Goal: Find specific page/section: Find specific page/section

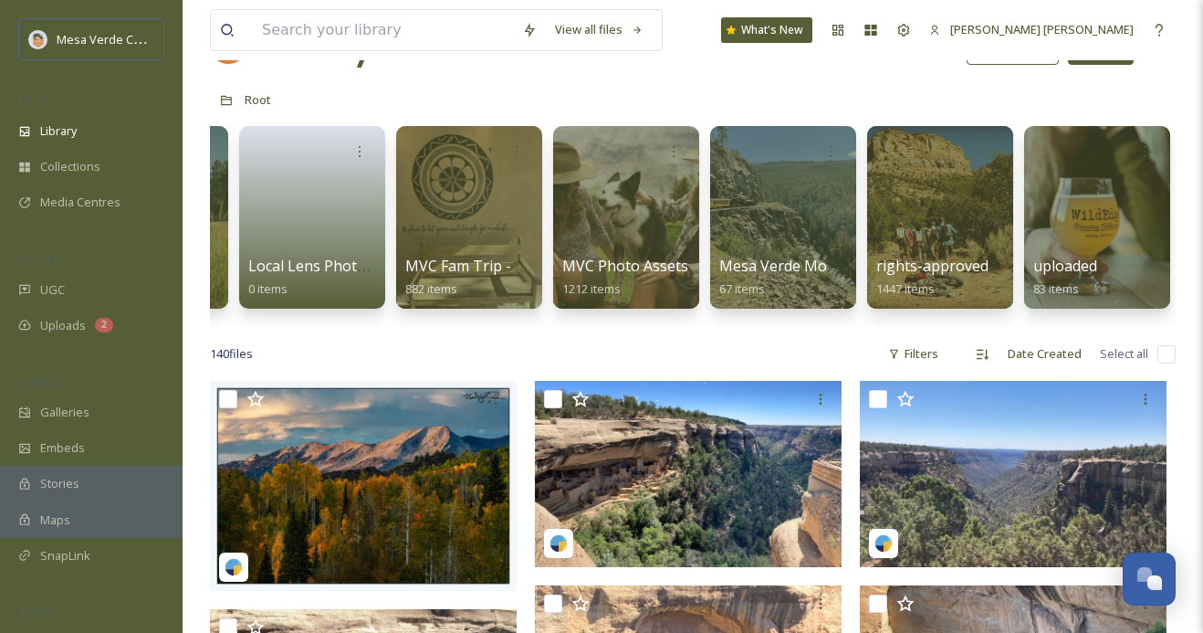
scroll to position [35, 0]
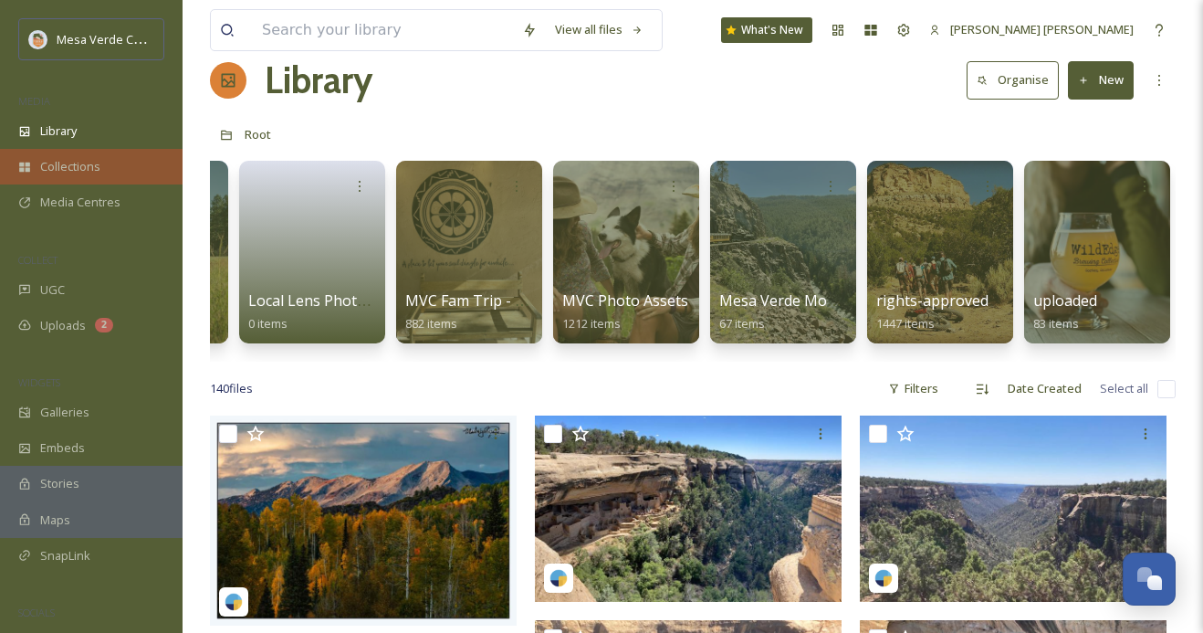
click at [87, 168] on span "Collections" at bounding box center [70, 166] width 60 height 17
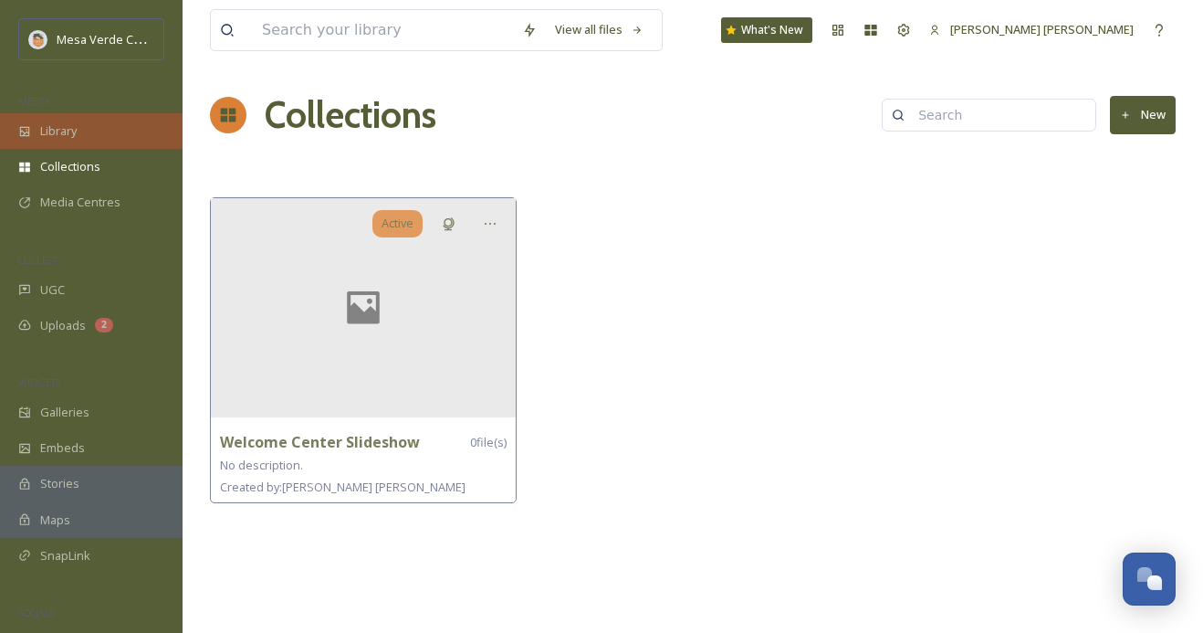
click at [78, 128] on div "Library" at bounding box center [91, 131] width 183 height 36
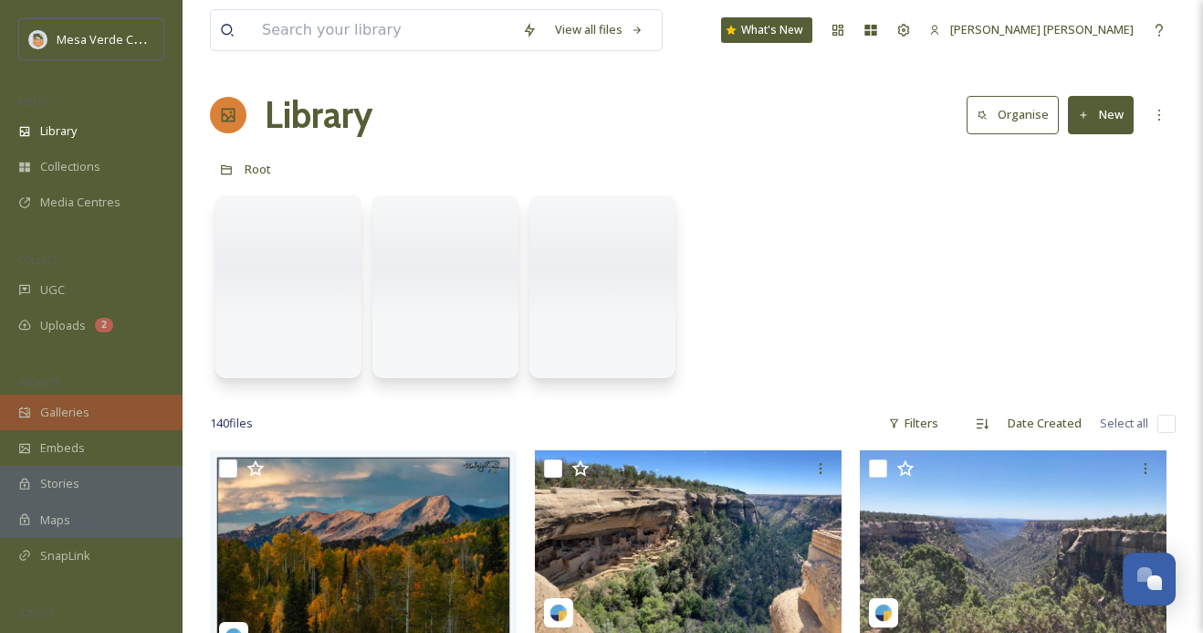
click at [70, 425] on div "Galleries" at bounding box center [91, 412] width 183 height 36
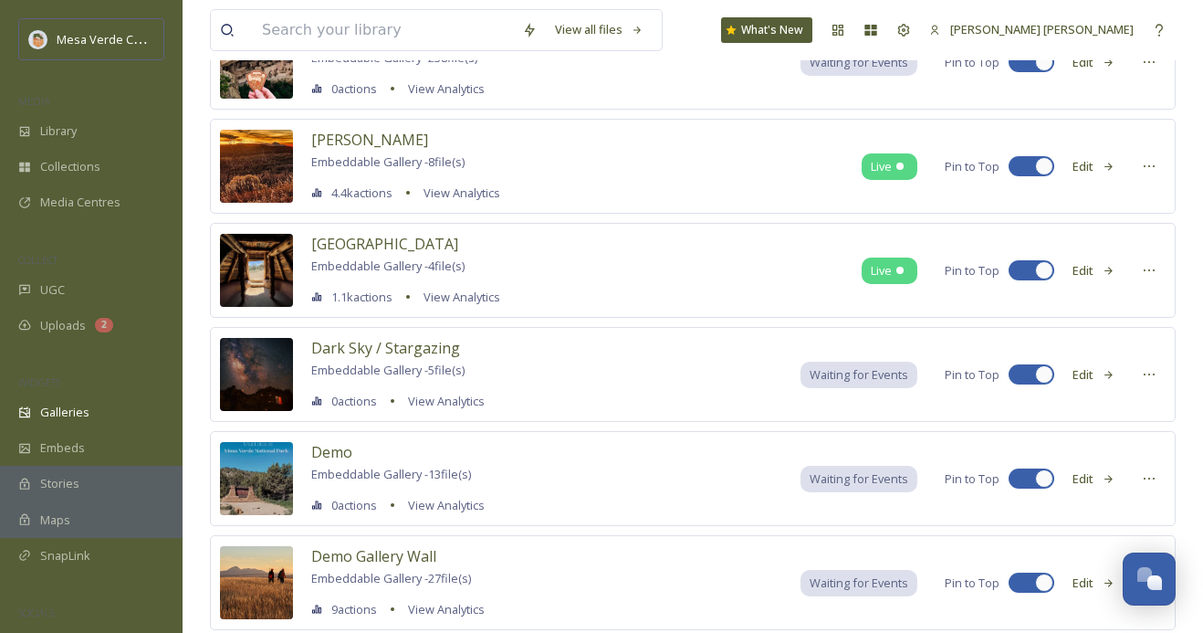
scroll to position [610, 0]
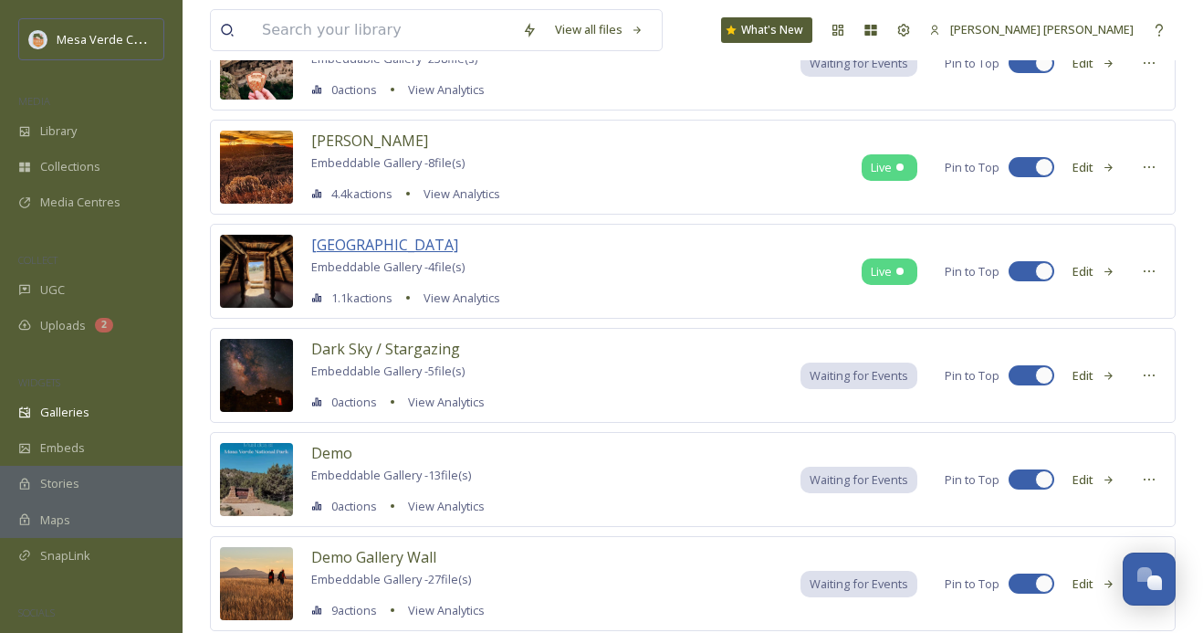
click at [458, 246] on span "[GEOGRAPHIC_DATA]" at bounding box center [384, 245] width 147 height 20
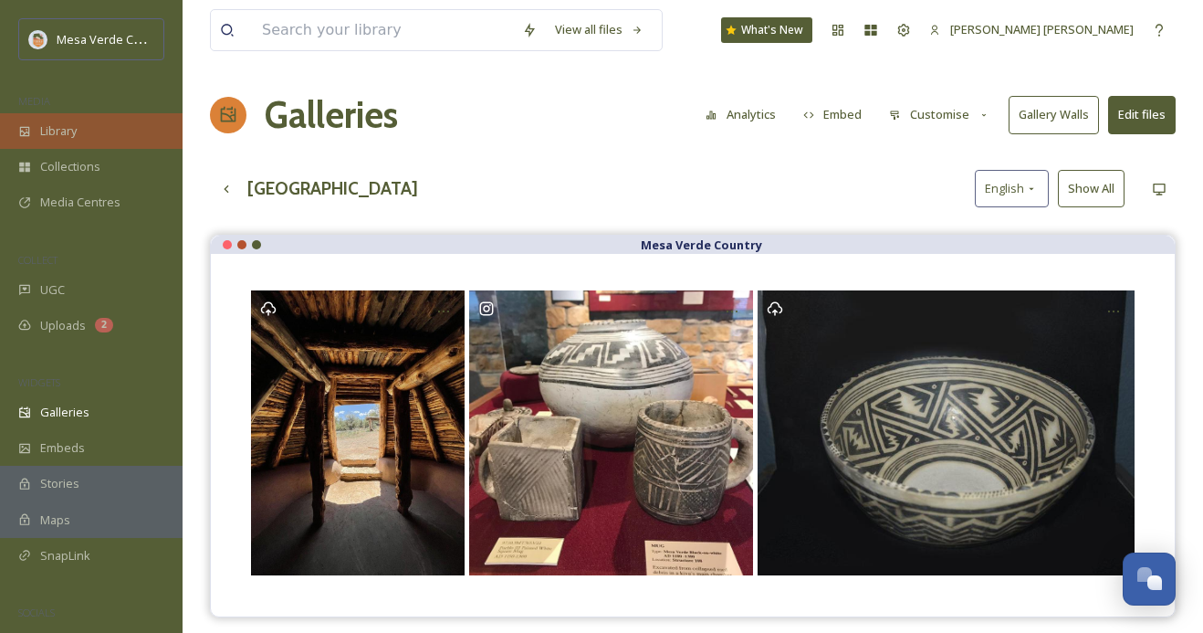
click at [109, 121] on div "Library" at bounding box center [91, 131] width 183 height 36
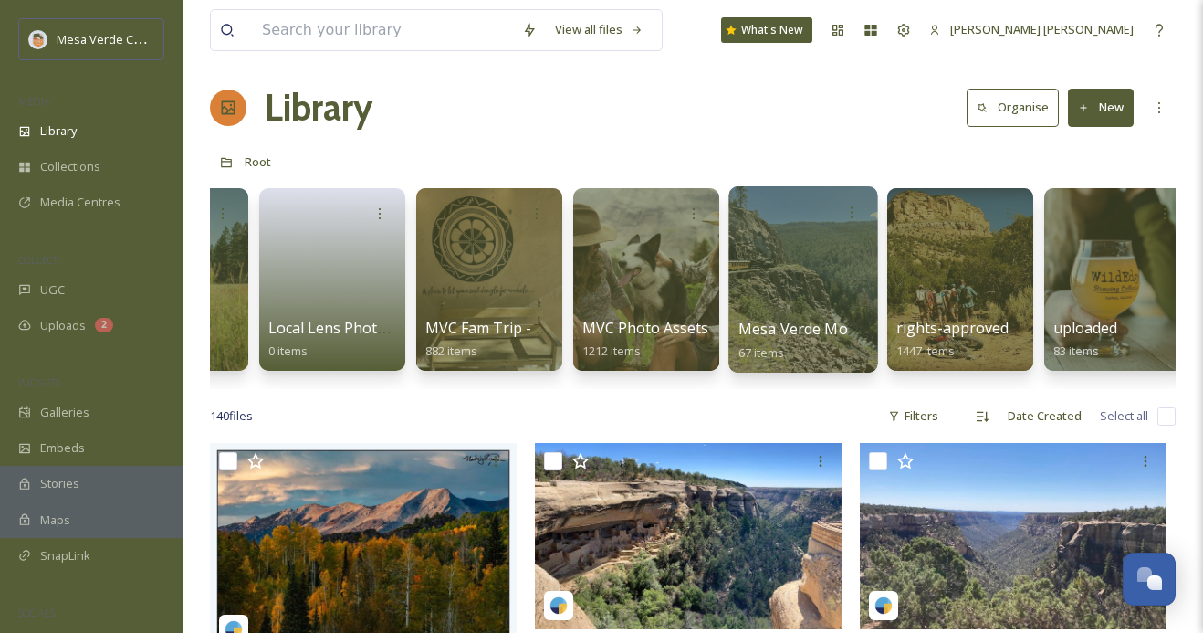
scroll to position [0, 290]
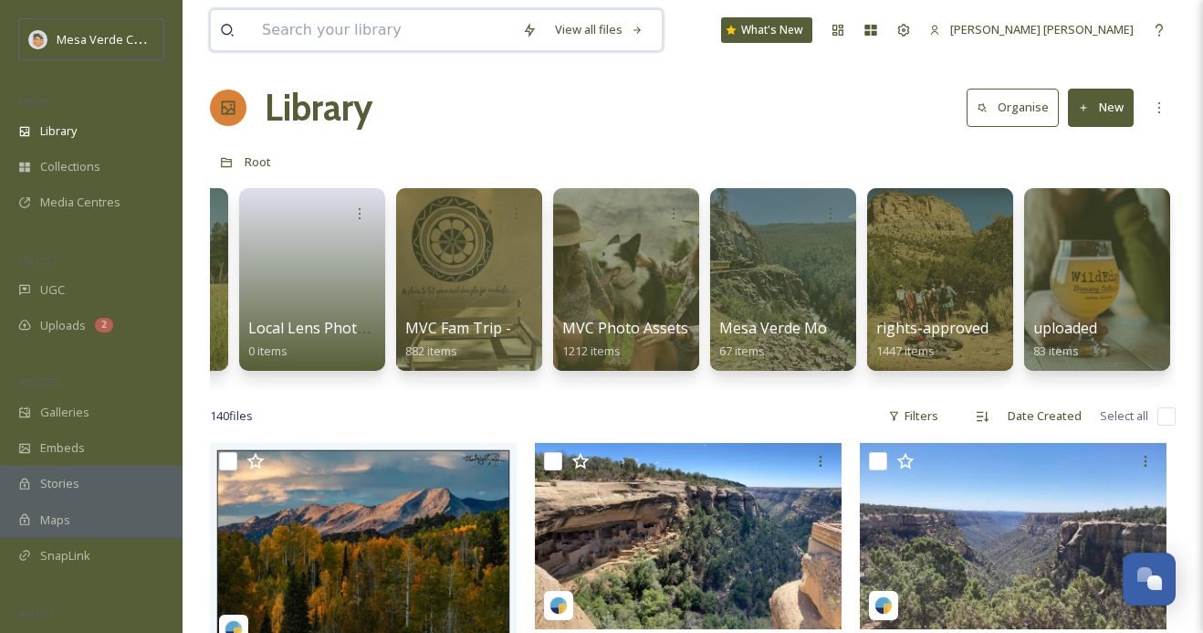
click at [345, 28] on input at bounding box center [383, 30] width 260 height 40
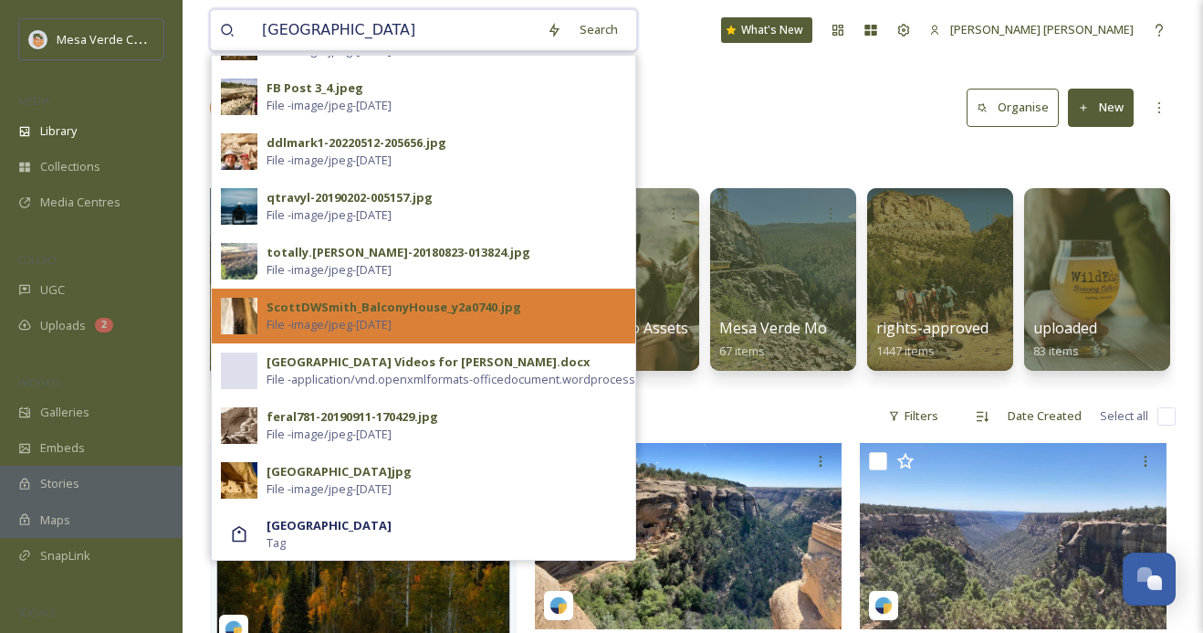
scroll to position [811, 0]
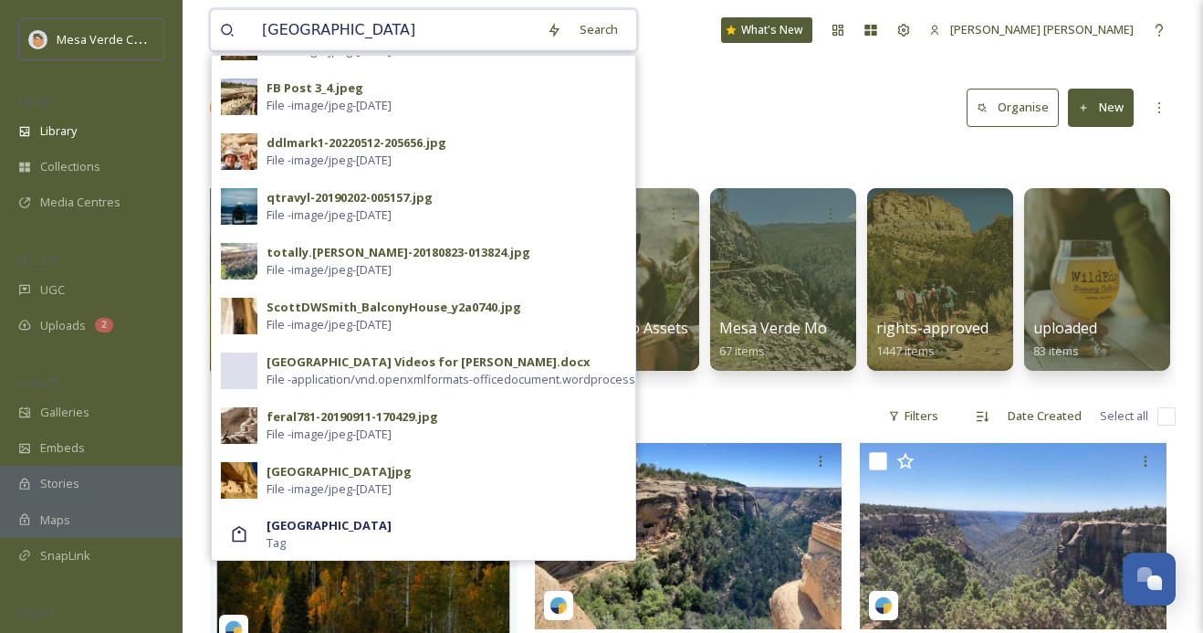
type input "[GEOGRAPHIC_DATA]"
click at [790, 82] on div "Library Organise New" at bounding box center [693, 107] width 966 height 55
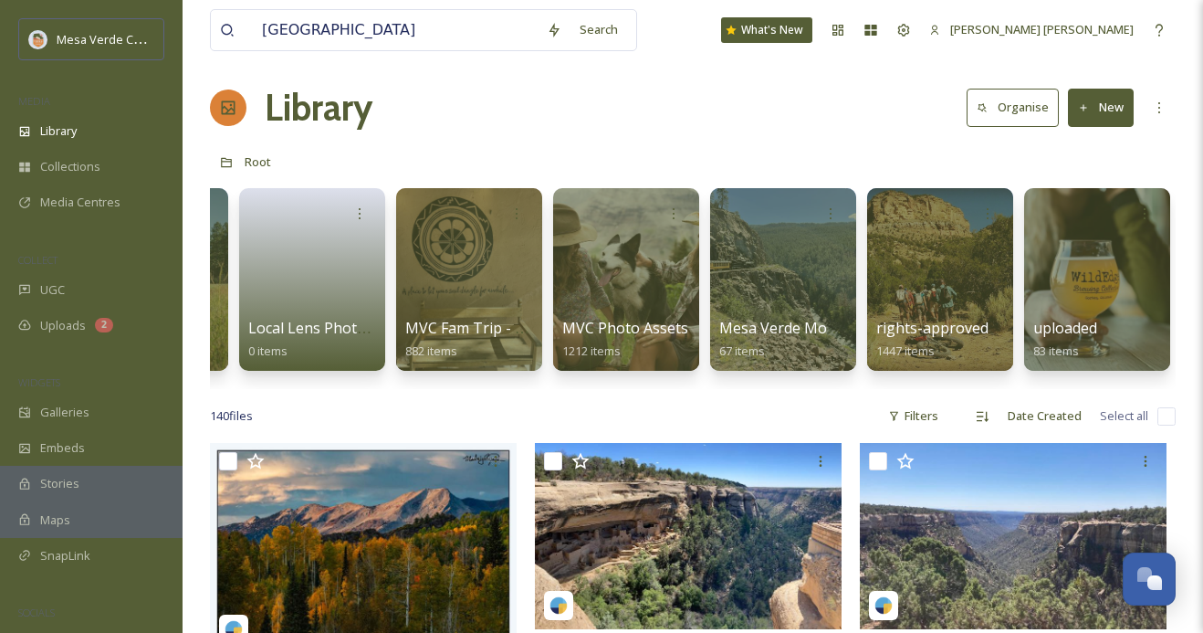
click at [1108, 106] on button "New" at bounding box center [1101, 107] width 66 height 37
click at [676, 101] on div "Library Organise New" at bounding box center [693, 107] width 966 height 55
